Goal: Task Accomplishment & Management: Use online tool/utility

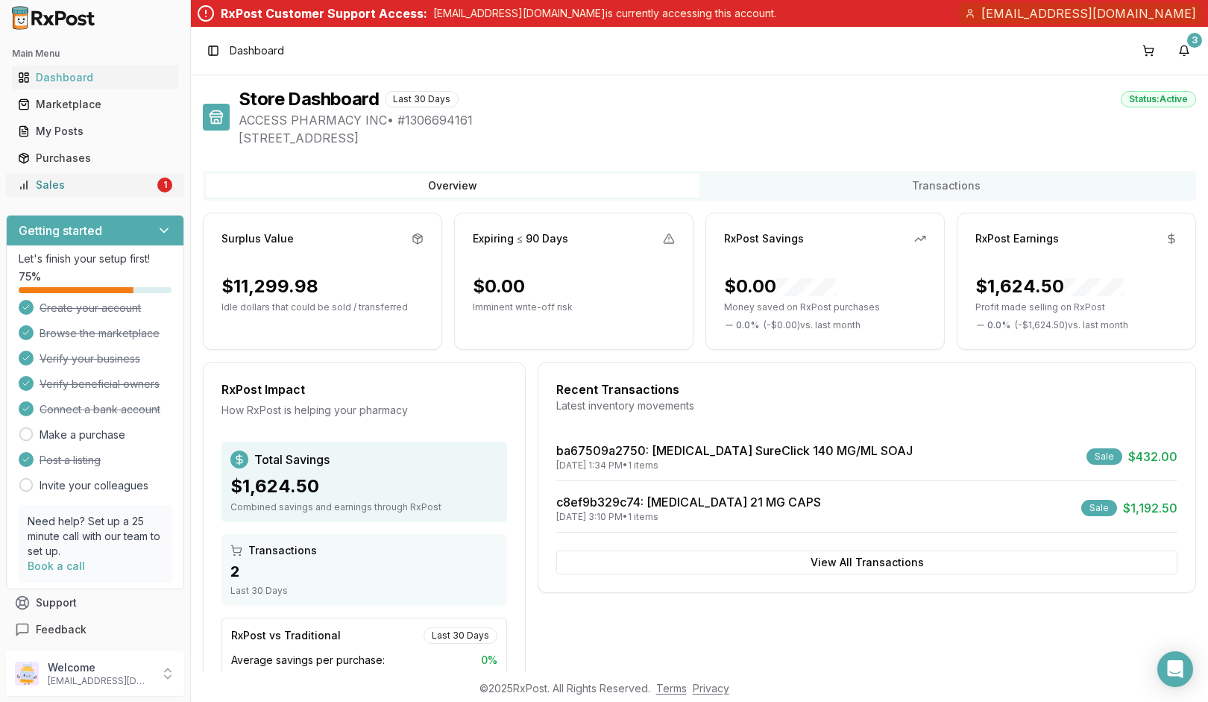
click at [73, 189] on div "Sales" at bounding box center [86, 185] width 136 height 15
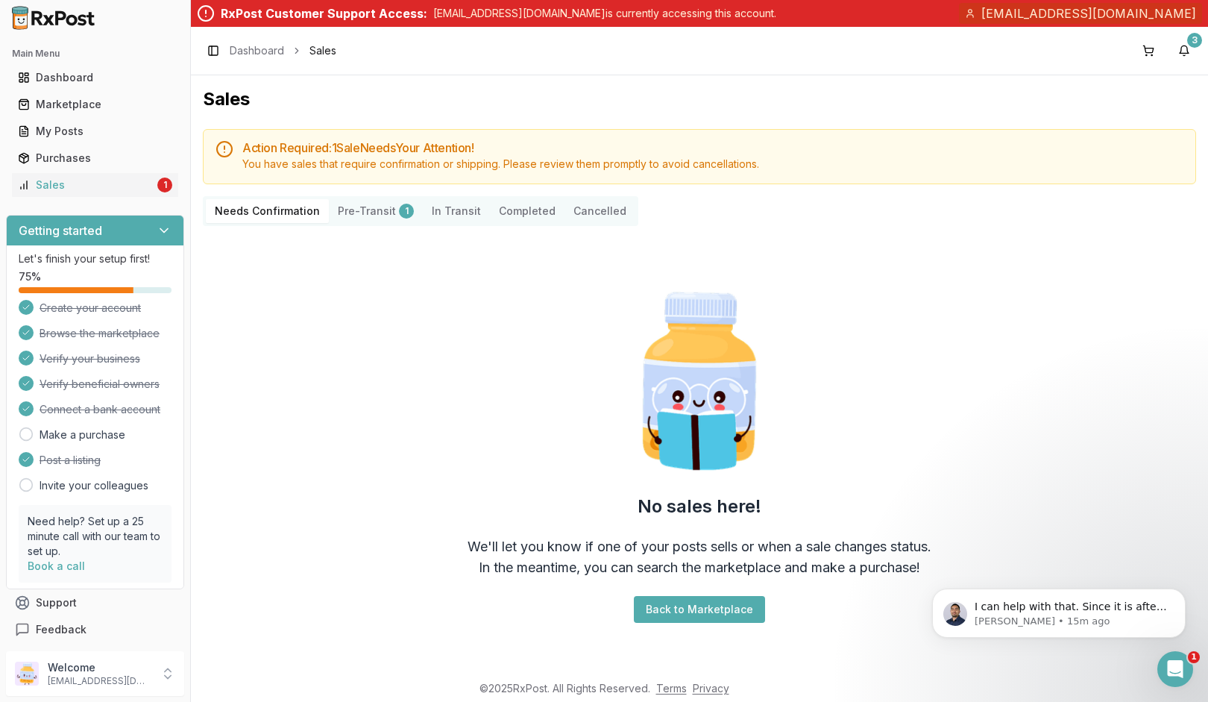
click at [358, 207] on button "Pre-Transit 1" at bounding box center [376, 211] width 94 height 24
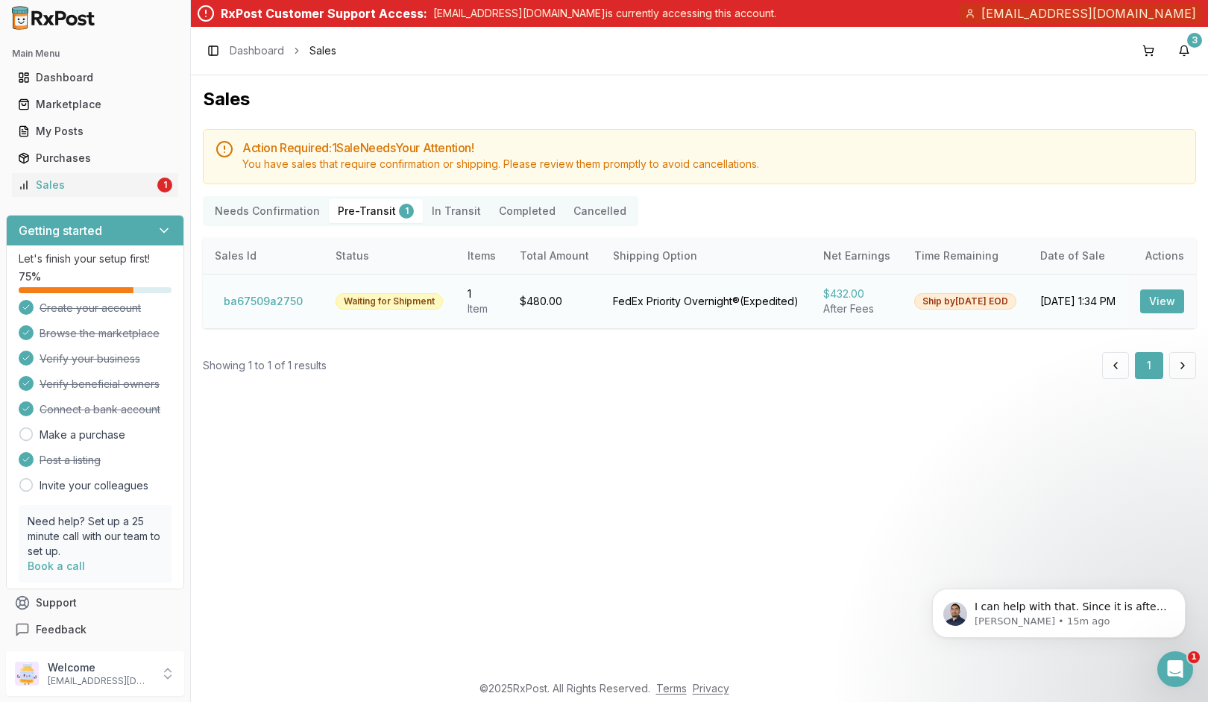
click at [1170, 304] on button "View" at bounding box center [1162, 301] width 44 height 24
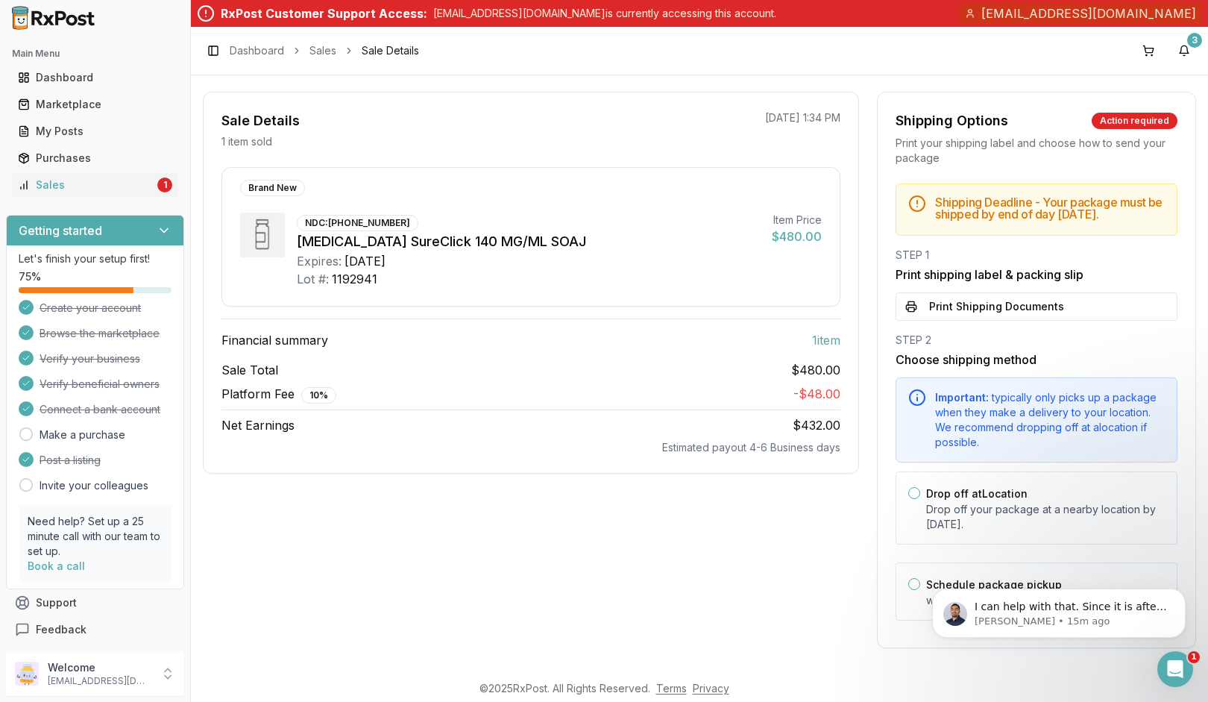
scroll to position [127, 0]
click at [109, 670] on p "Welcome" at bounding box center [100, 667] width 104 height 15
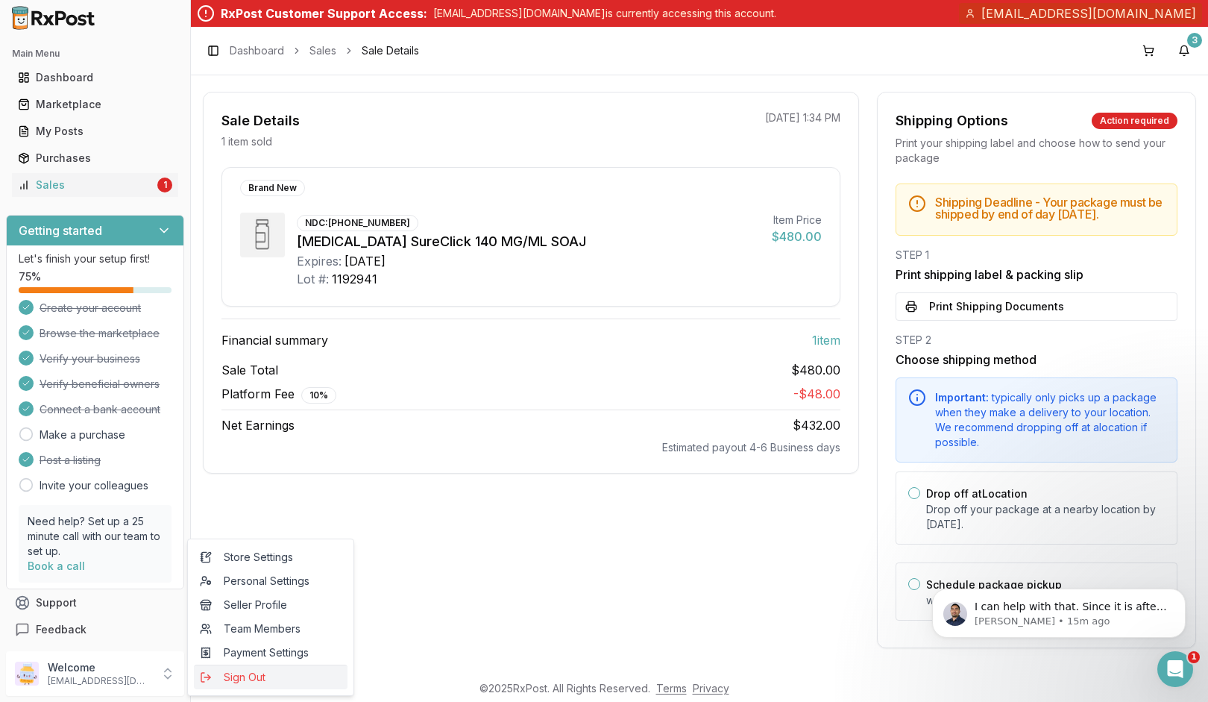
click at [228, 679] on span "Sign Out" at bounding box center [271, 677] width 142 height 15
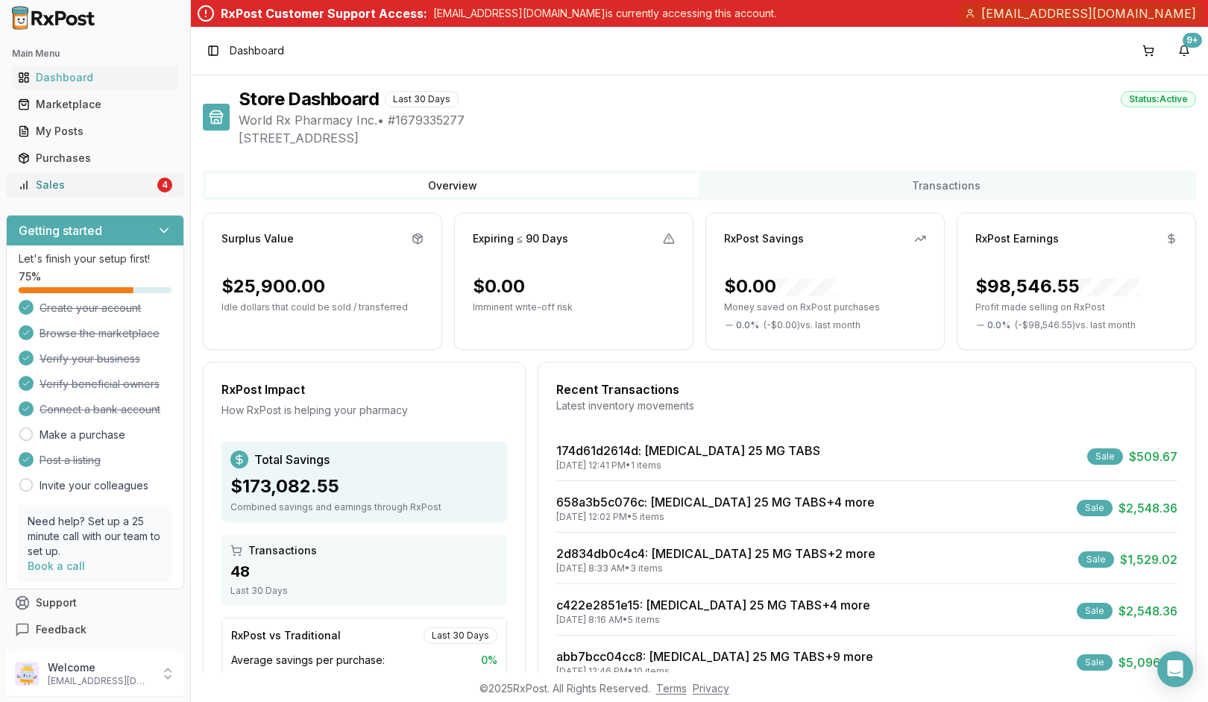
click at [87, 186] on div "Sales" at bounding box center [86, 185] width 136 height 15
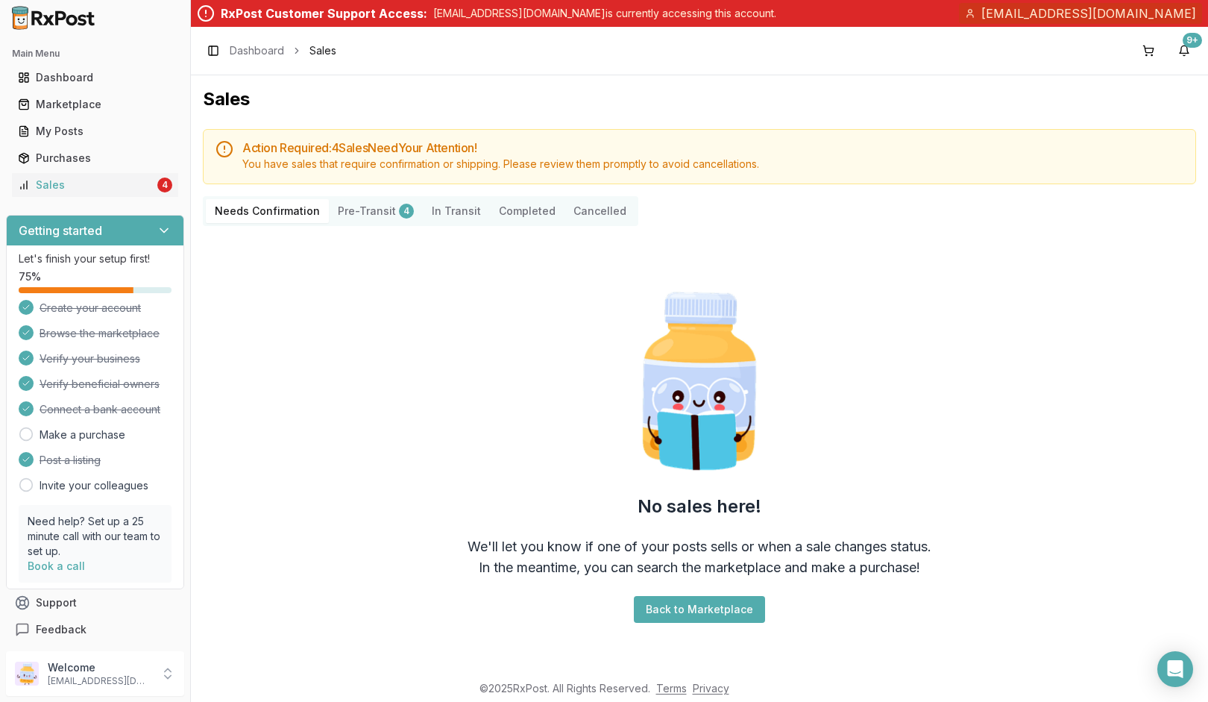
click at [365, 202] on button "Pre-Transit 4" at bounding box center [376, 211] width 94 height 24
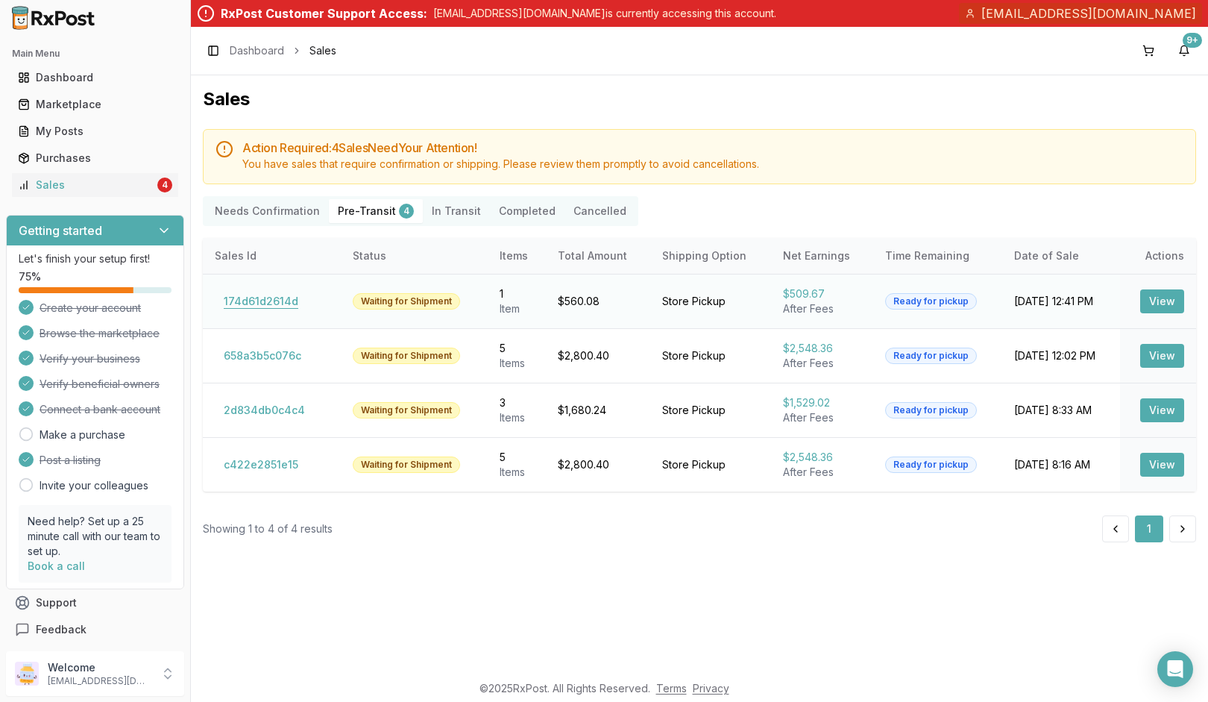
click at [274, 298] on button "174d61d2614d" at bounding box center [261, 301] width 92 height 24
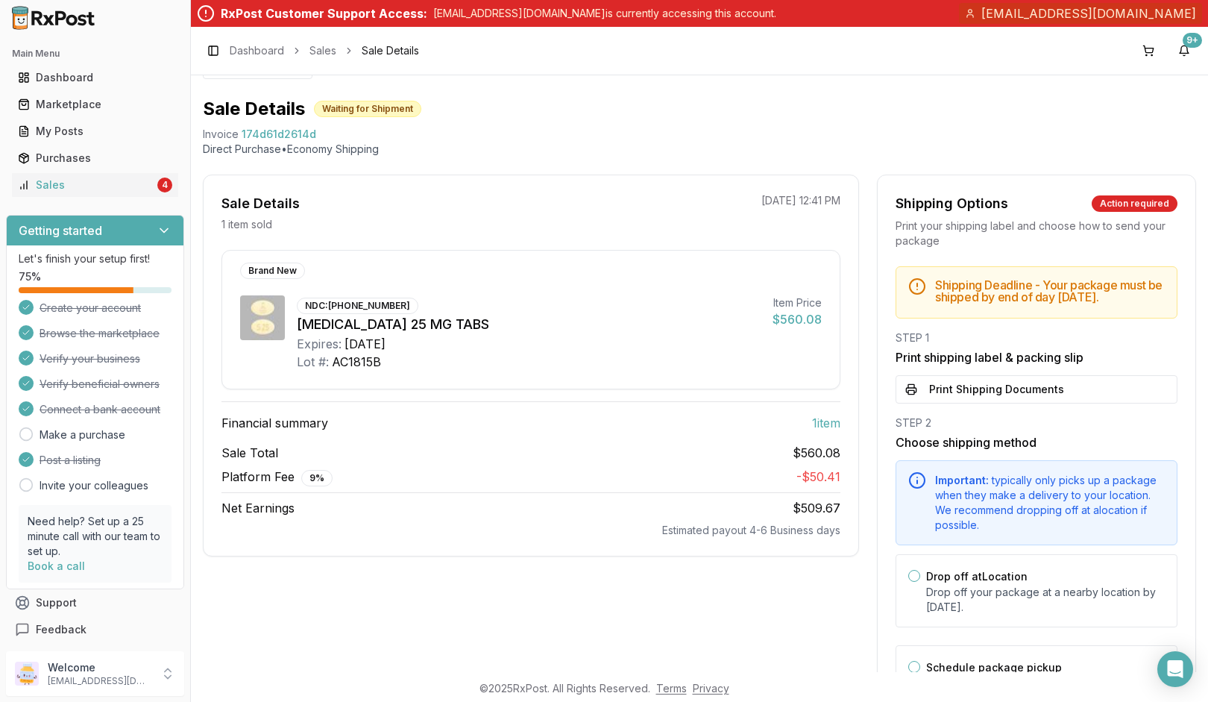
scroll to position [29, 0]
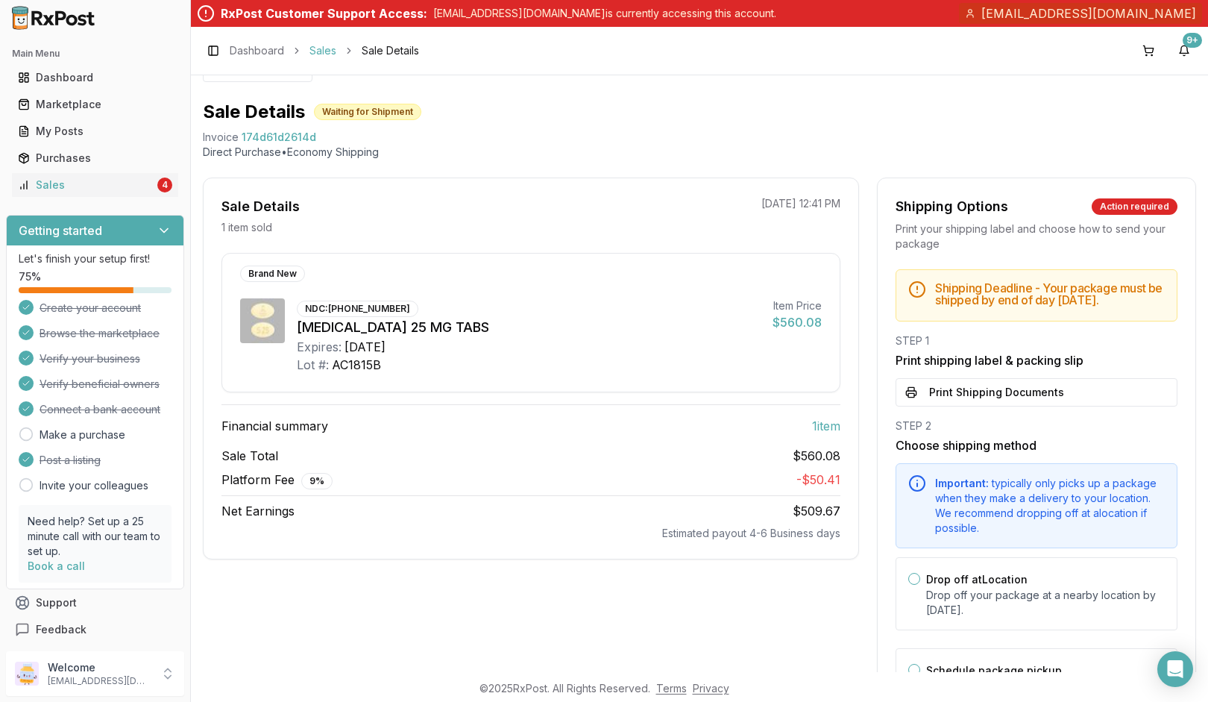
click at [324, 51] on link "Sales" at bounding box center [323, 50] width 27 height 15
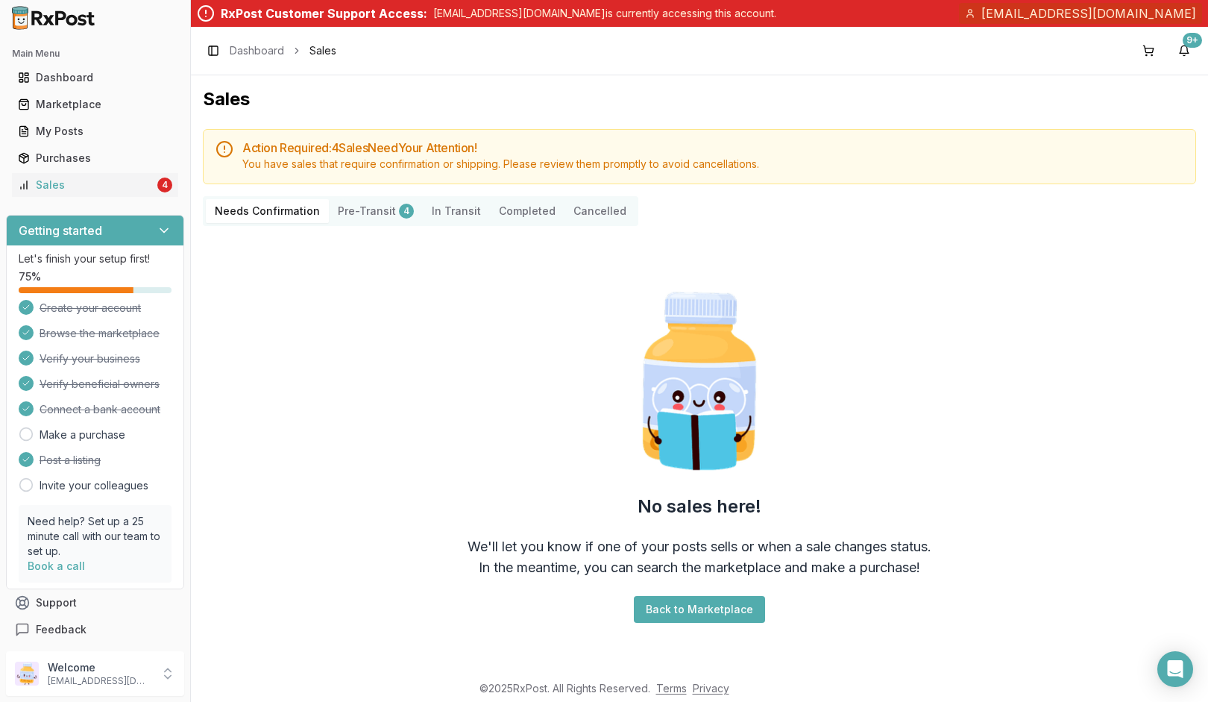
click at [358, 210] on button "Pre-Transit 4" at bounding box center [376, 211] width 94 height 24
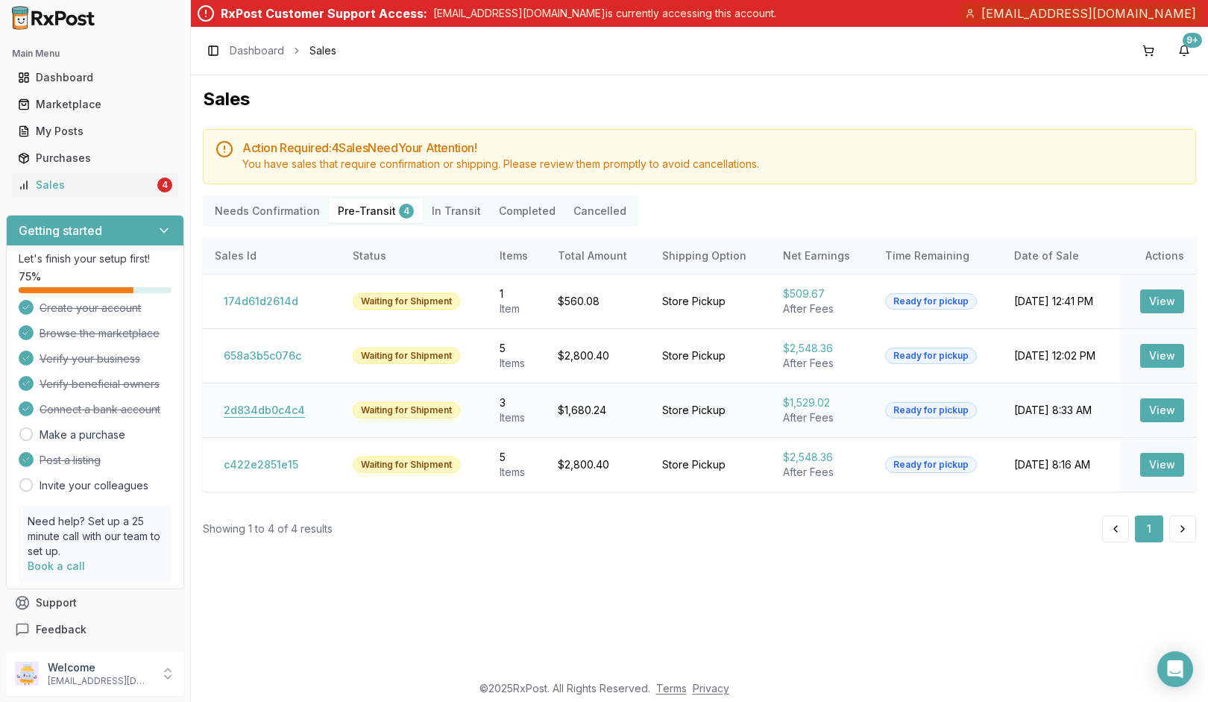
click at [282, 409] on button "2d834db0c4c4" at bounding box center [264, 410] width 99 height 24
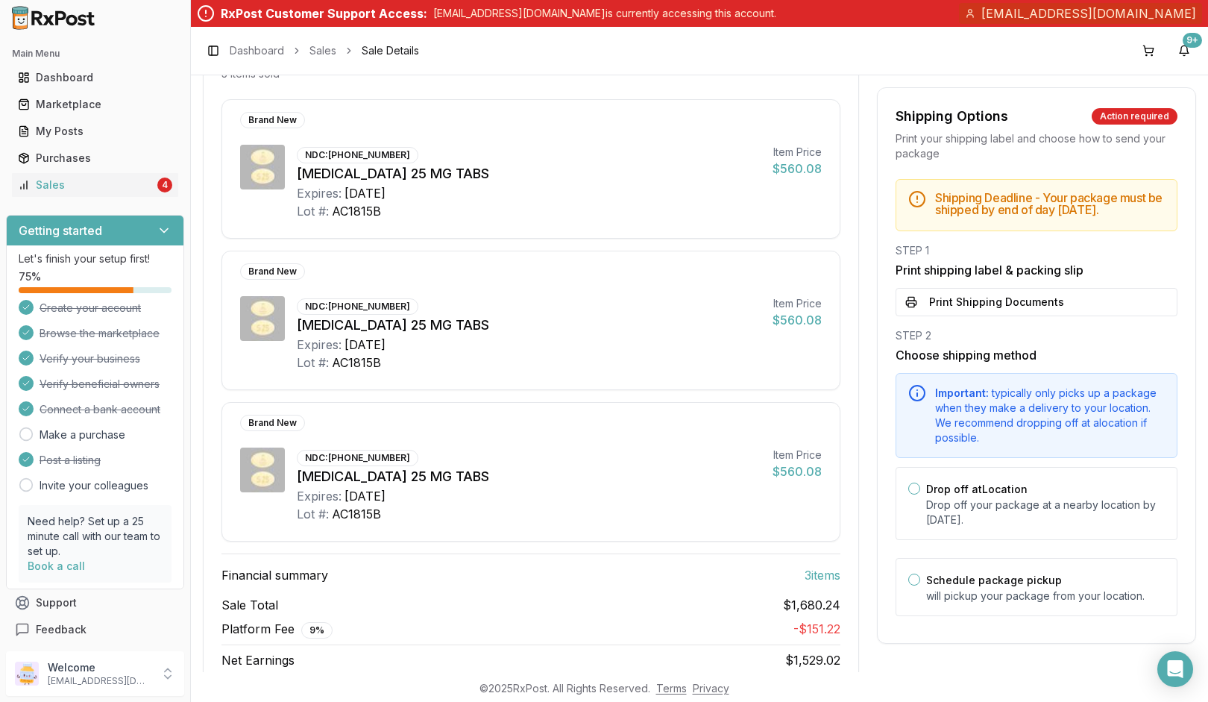
scroll to position [242, 0]
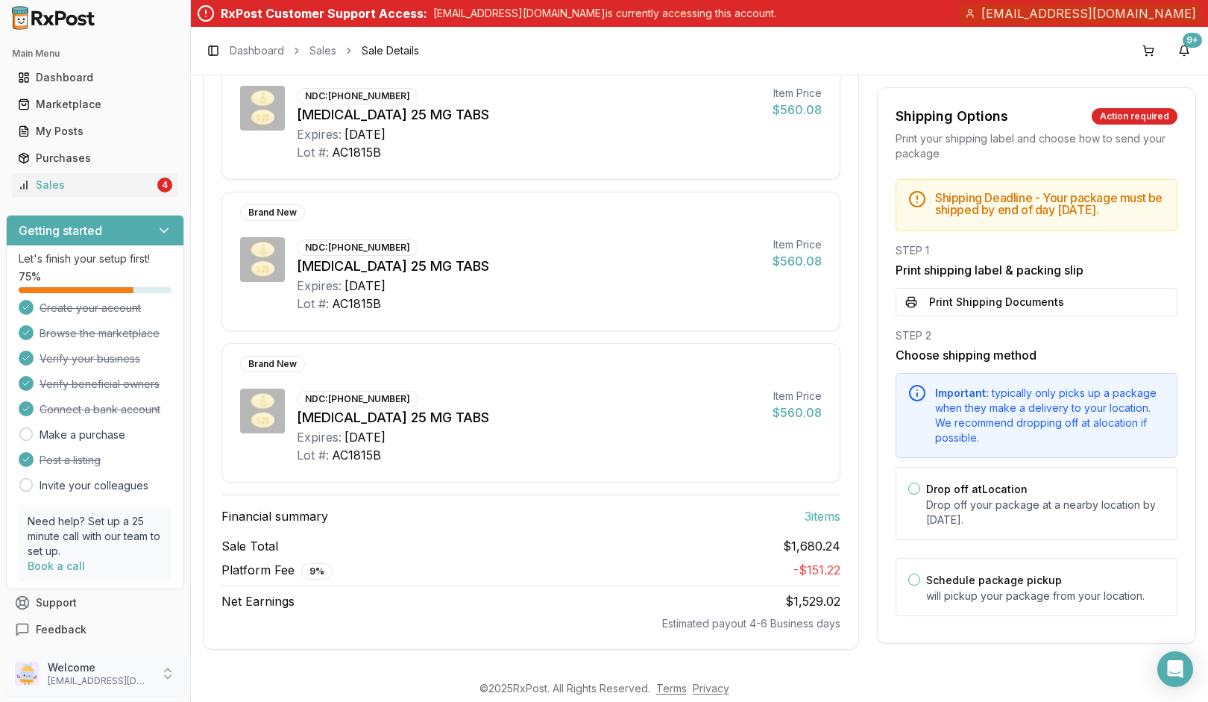
click at [160, 670] on div "Welcome worldrxpharmacyinc1@gmail.com" at bounding box center [95, 673] width 178 height 45
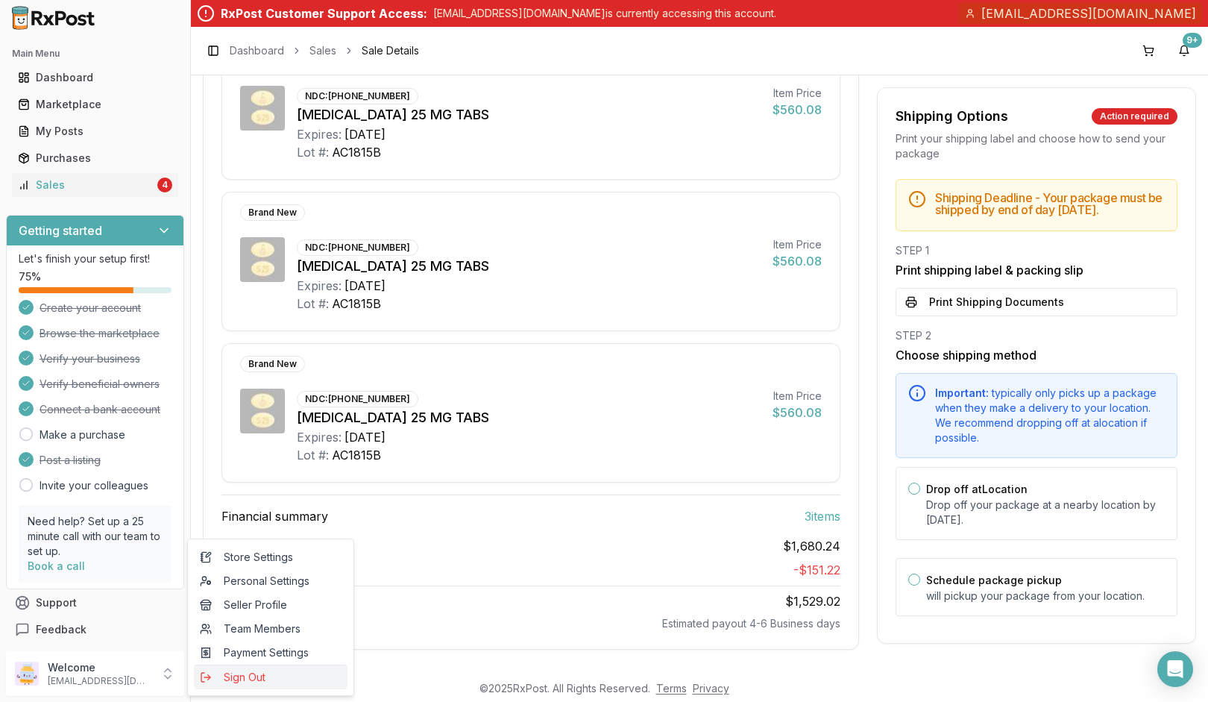
click at [237, 676] on span "Sign Out" at bounding box center [271, 677] width 142 height 15
